Goal: Navigation & Orientation: Find specific page/section

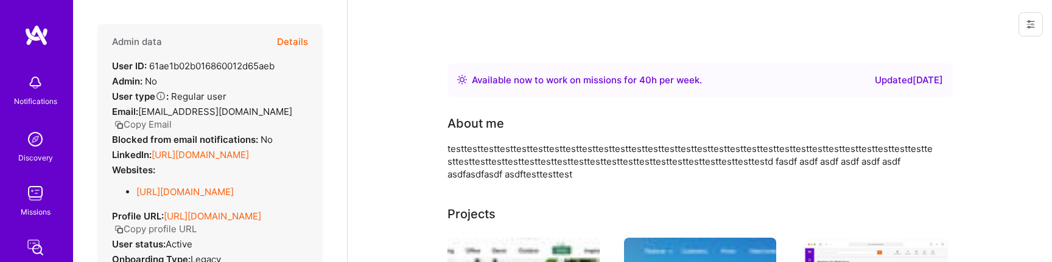
click at [48, 203] on link "Missions" at bounding box center [35, 199] width 75 height 37
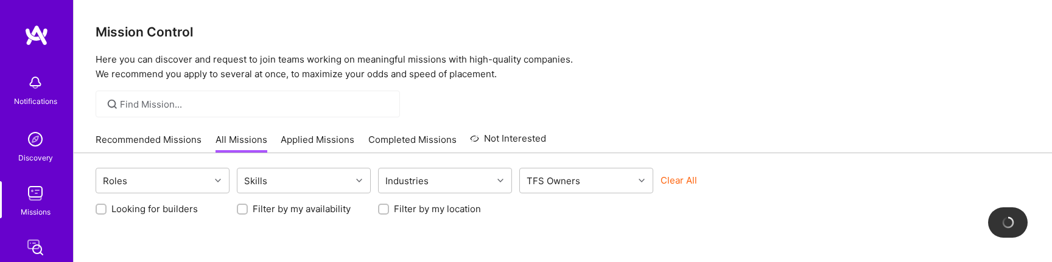
click at [36, 198] on img at bounding box center [35, 193] width 24 height 24
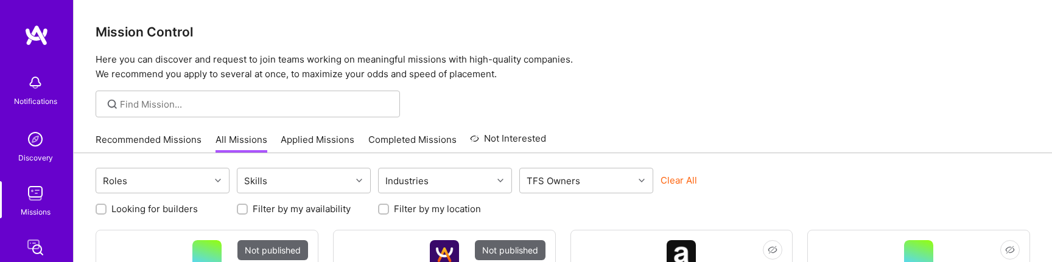
scroll to position [680, 0]
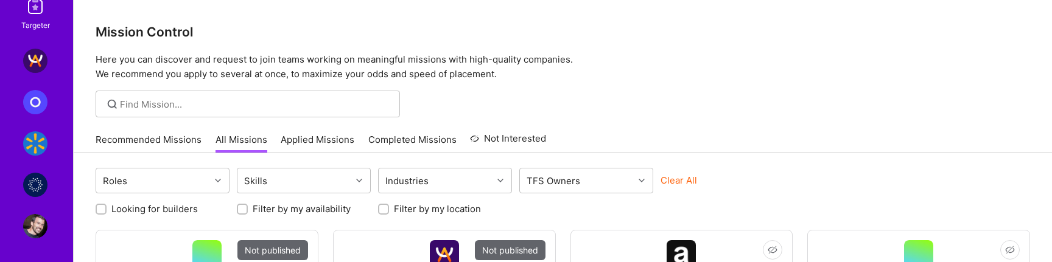
click at [35, 232] on img at bounding box center [35, 226] width 24 height 24
